Goal: Information Seeking & Learning: Check status

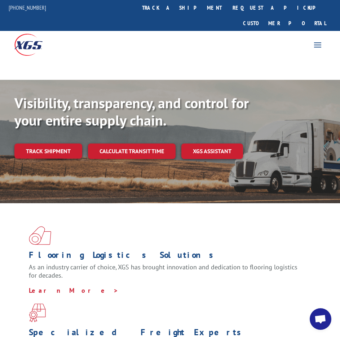
click at [177, 31] on div "For [PERSON_NAME] For Retailers Services Advantages Resources About For [PERSON…" at bounding box center [170, 44] width 340 height 27
click at [180, 12] on link "track a shipment" at bounding box center [181, 7] width 90 height 15
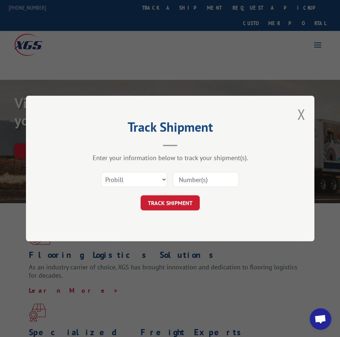
click at [125, 172] on div "Select category... Probill BOL PO" at bounding box center [134, 179] width 66 height 17
click at [126, 182] on select "Select category... Probill BOL PO" at bounding box center [134, 179] width 66 height 15
select select "po"
click at [101, 172] on select "Select category... Probill BOL PO" at bounding box center [134, 179] width 66 height 15
click at [184, 181] on input at bounding box center [206, 179] width 66 height 15
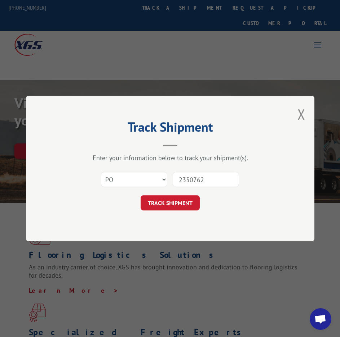
type input "23507622"
click button "TRACK SHIPMENT" at bounding box center [169, 203] width 59 height 15
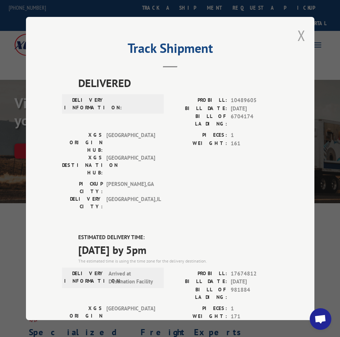
click at [298, 40] on button "Close modal" at bounding box center [301, 35] width 8 height 19
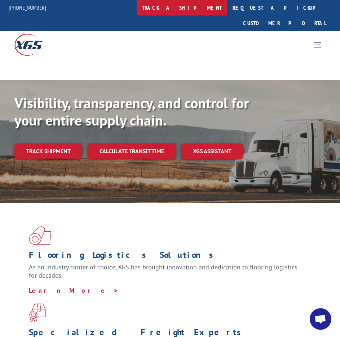
click at [189, 8] on link "track a shipment" at bounding box center [181, 7] width 90 height 15
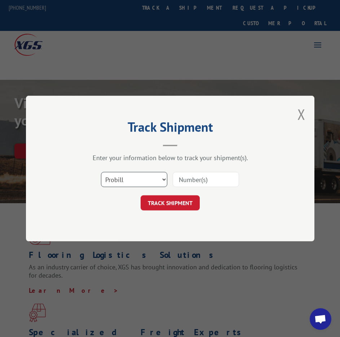
click at [130, 181] on select "Select category... Probill BOL PO" at bounding box center [134, 179] width 66 height 15
select select "po"
click at [101, 172] on select "Select category... Probill BOL PO" at bounding box center [134, 179] width 66 height 15
click at [189, 183] on input at bounding box center [206, 179] width 66 height 15
type input "64503484"
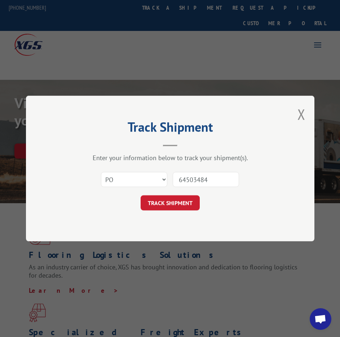
click button "TRACK SHIPMENT" at bounding box center [169, 203] width 59 height 15
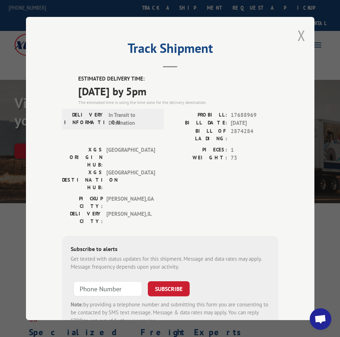
click at [297, 37] on button "Close modal" at bounding box center [301, 35] width 8 height 19
